Goal: Task Accomplishment & Management: Manage account settings

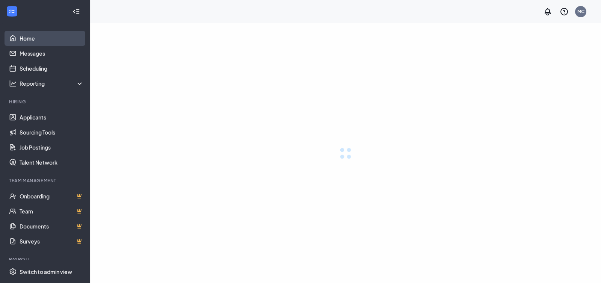
click at [23, 39] on link "Home" at bounding box center [52, 38] width 64 height 15
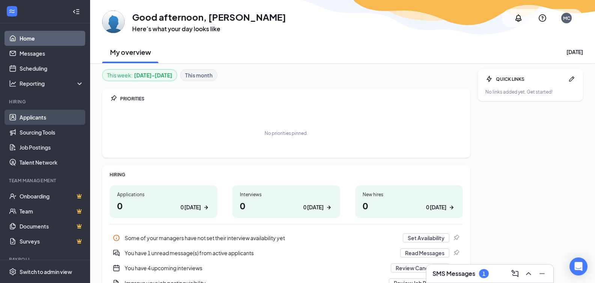
click at [48, 116] on link "Applicants" at bounding box center [52, 117] width 64 height 15
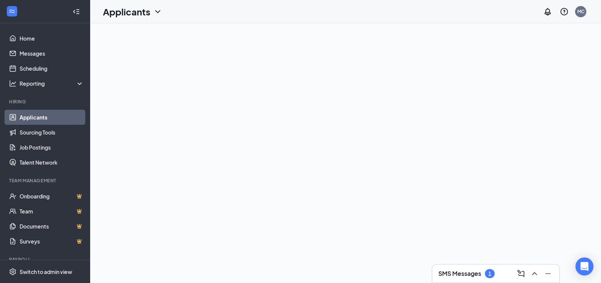
click at [47, 122] on link "Applicants" at bounding box center [52, 117] width 64 height 15
click at [154, 11] on icon "ChevronDown" at bounding box center [157, 11] width 9 height 9
click at [132, 32] on link "Applicants" at bounding box center [147, 33] width 81 height 8
click at [109, 12] on icon "ChevronLeft" at bounding box center [110, 11] width 9 height 9
click at [28, 123] on link "Applicants" at bounding box center [52, 117] width 64 height 15
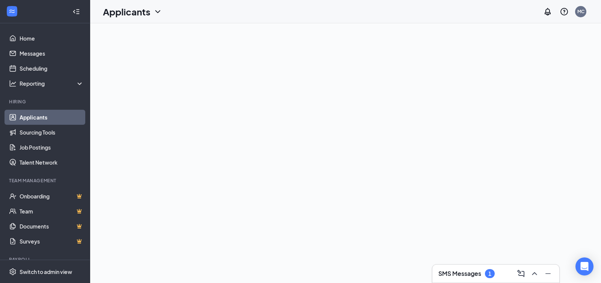
click at [39, 117] on link "Applicants" at bounding box center [52, 117] width 64 height 15
click at [35, 40] on link "Home" at bounding box center [52, 38] width 64 height 15
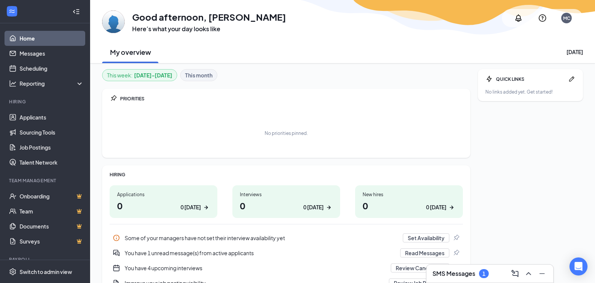
drag, startPoint x: 293, startPoint y: 207, endPoint x: 299, endPoint y: 205, distance: 5.9
click at [293, 207] on h1 "0 0 today" at bounding box center [286, 205] width 93 height 13
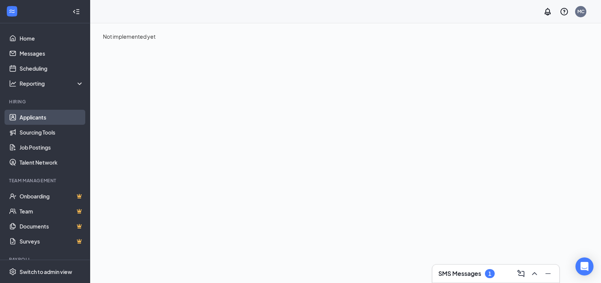
click at [33, 121] on link "Applicants" at bounding box center [52, 117] width 64 height 15
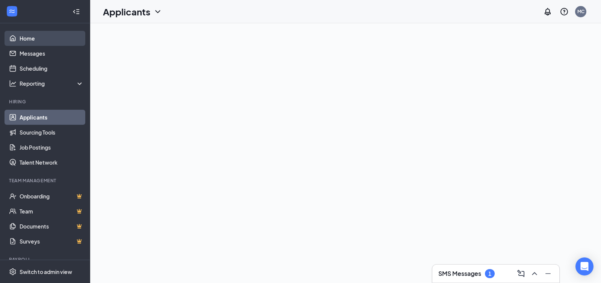
click at [21, 38] on link "Home" at bounding box center [52, 38] width 64 height 15
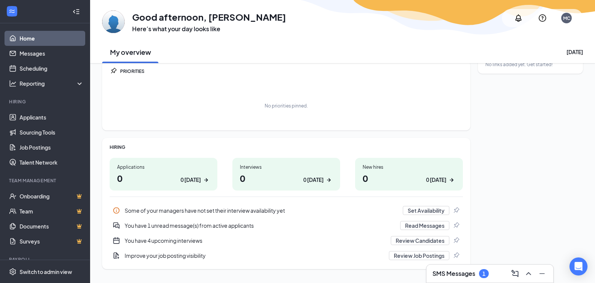
scroll to position [44, 0]
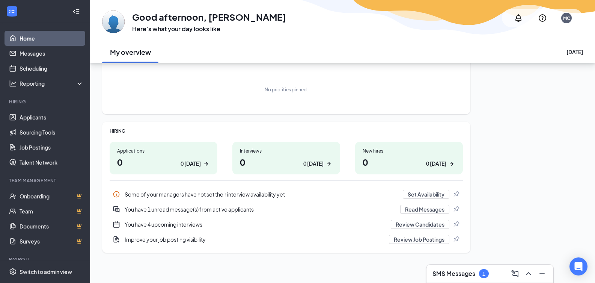
click at [189, 210] on div "You have 1 unread message(s) from active applicants" at bounding box center [260, 209] width 271 height 8
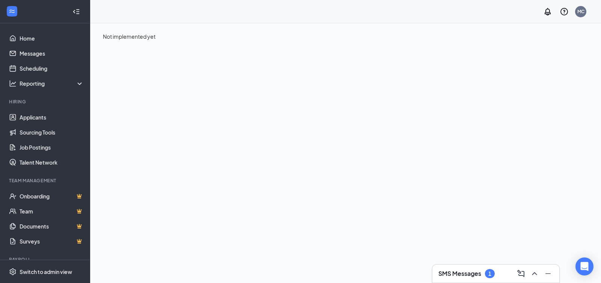
click at [15, 11] on icon "WorkstreamLogo" at bounding box center [12, 12] width 8 height 8
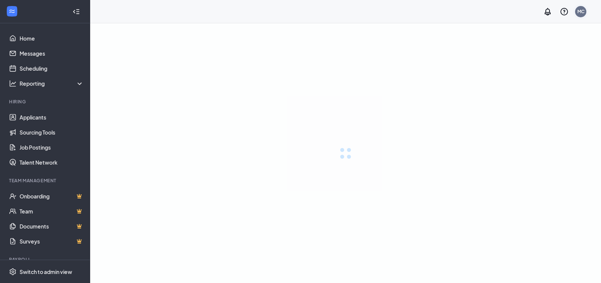
click at [580, 14] on div "MC" at bounding box center [580, 11] width 7 height 6
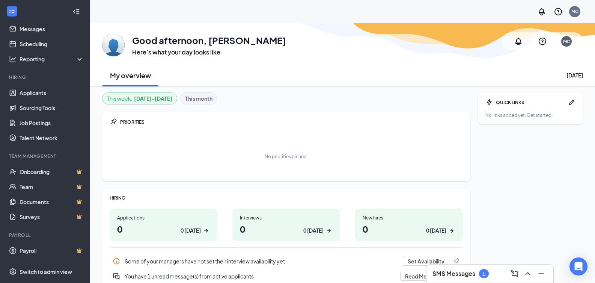
scroll to position [26, 0]
click at [464, 277] on h3 "SMS Messages" at bounding box center [454, 273] width 43 height 8
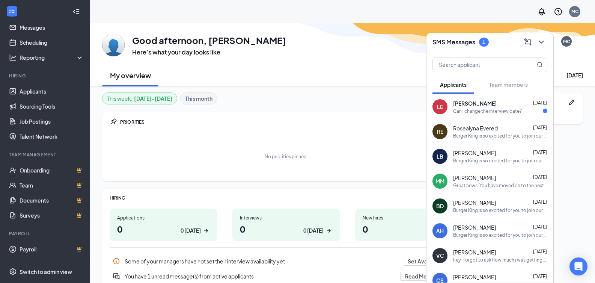
click at [296, 71] on div "My overview [DATE]" at bounding box center [342, 75] width 481 height 23
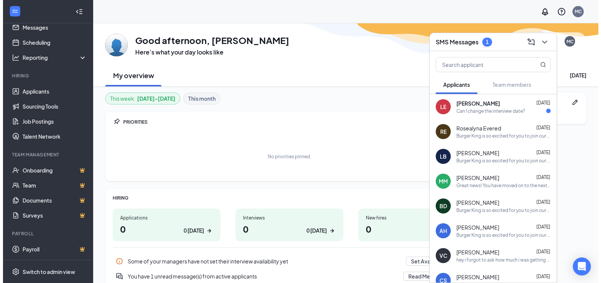
scroll to position [97, 0]
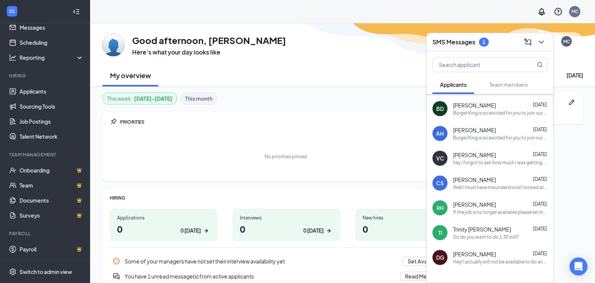
click at [301, 50] on div "GA Good afternoon, [PERSON_NAME] Here’s what your day looks like MC" at bounding box center [342, 41] width 481 height 30
click at [20, 94] on link "Applicants" at bounding box center [52, 91] width 64 height 15
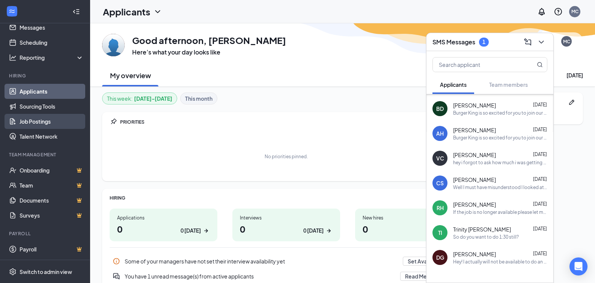
click at [29, 122] on link "Job Postings" at bounding box center [52, 121] width 64 height 15
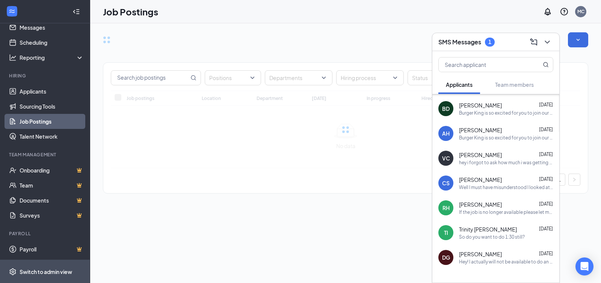
click at [46, 271] on div "Switch to admin view" at bounding box center [46, 272] width 53 height 8
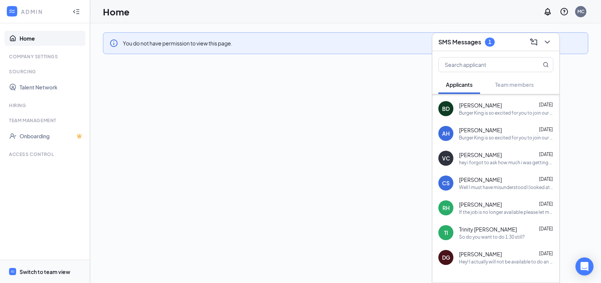
click at [52, 276] on span "Switch to team view" at bounding box center [52, 271] width 64 height 23
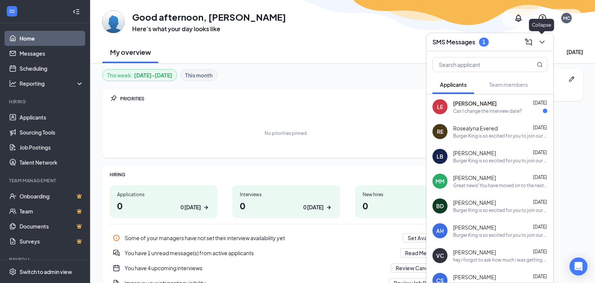
click at [542, 44] on icon "ChevronDown" at bounding box center [542, 42] width 9 height 9
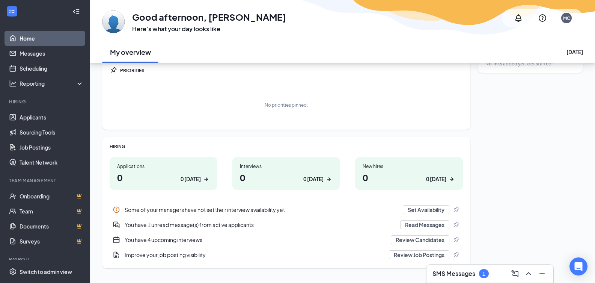
scroll to position [44, 0]
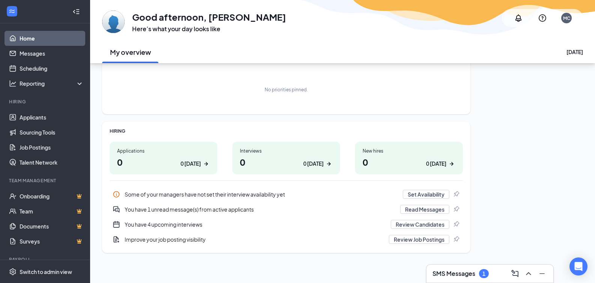
click at [165, 227] on div "You have 4 upcoming interviews" at bounding box center [256, 225] width 262 height 8
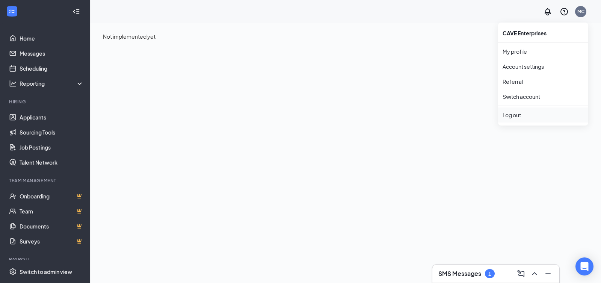
click at [519, 116] on div "Log out" at bounding box center [543, 115] width 81 height 8
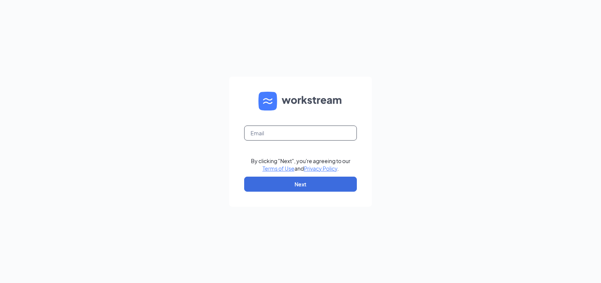
click at [263, 137] on input "text" at bounding box center [300, 132] width 113 height 15
type input "bk9127@caveenterprises.com"
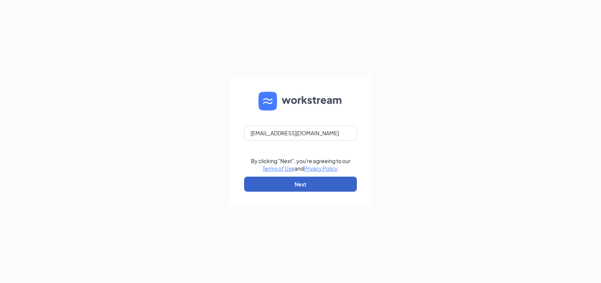
click at [296, 182] on button "Next" at bounding box center [300, 184] width 113 height 15
